Goal: Information Seeking & Learning: Learn about a topic

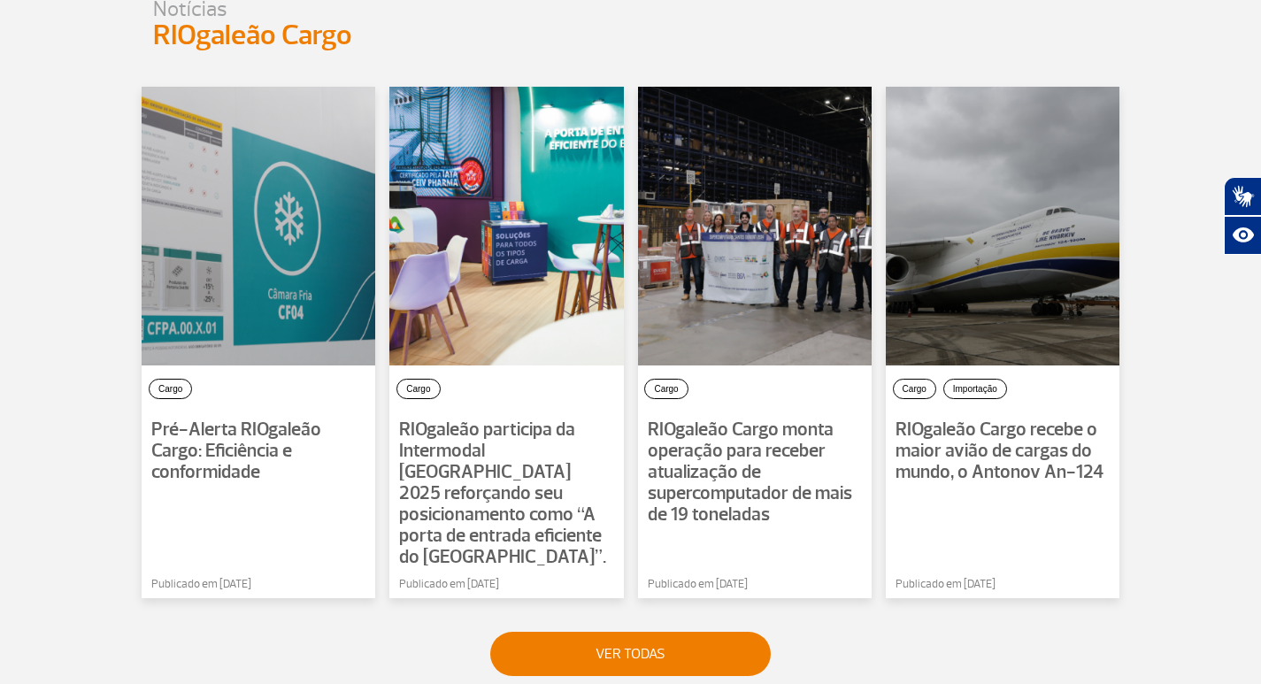
scroll to position [1150, 0]
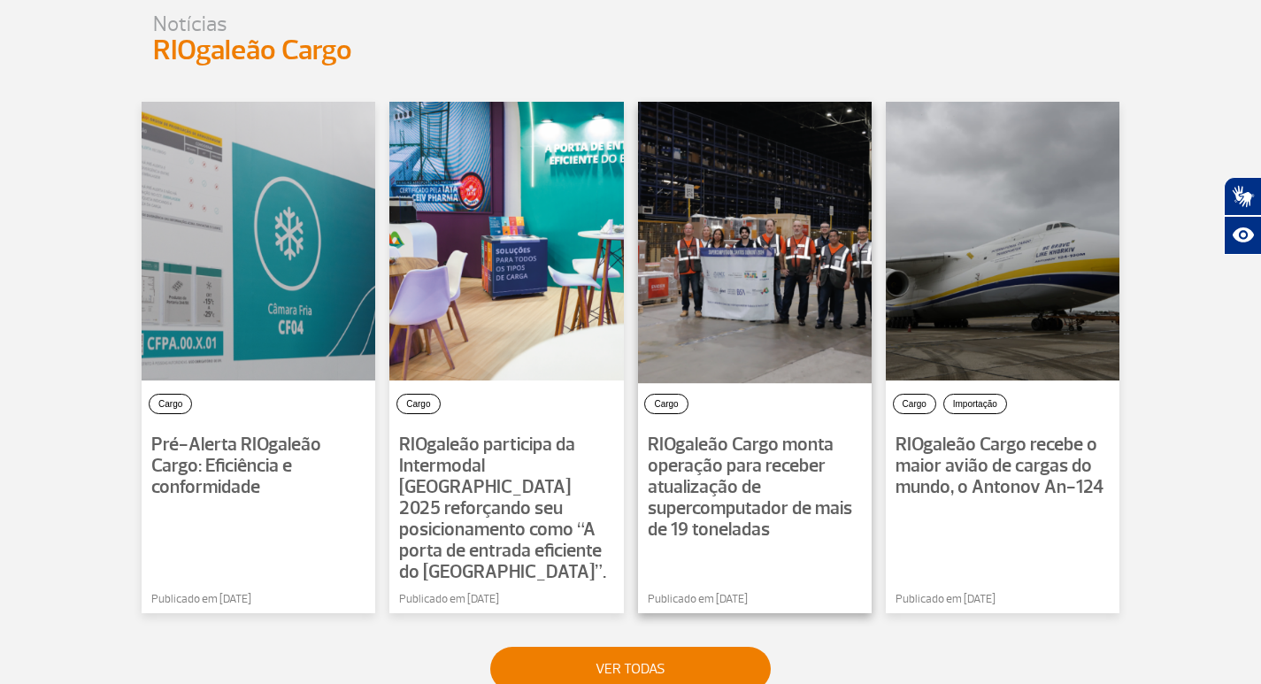
click at [801, 238] on div at bounding box center [754, 241] width 238 height 284
